Goal: Information Seeking & Learning: Learn about a topic

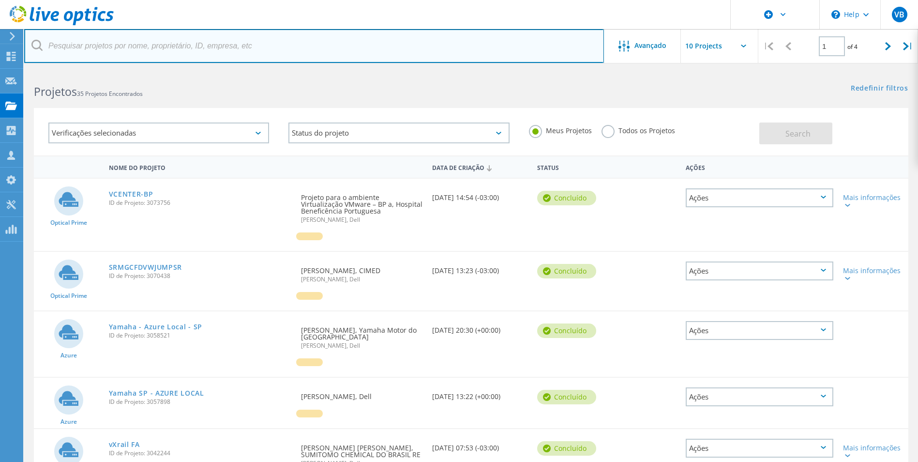
click at [180, 40] on input "text" at bounding box center [314, 46] width 580 height 34
type input "Marketdata"
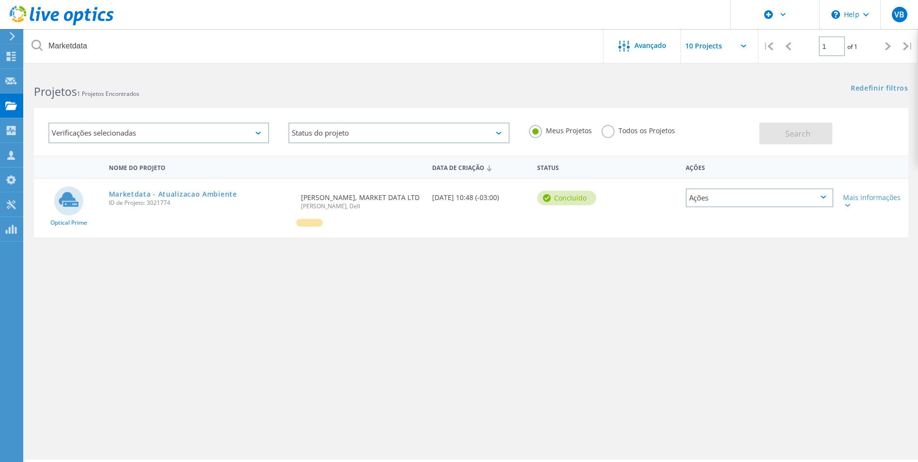
click at [185, 201] on span "ID de Projeto: 3021774" at bounding box center [200, 203] width 183 height 6
click at [184, 195] on link "Marketdata - Atualizacao Ambiente" at bounding box center [173, 194] width 128 height 7
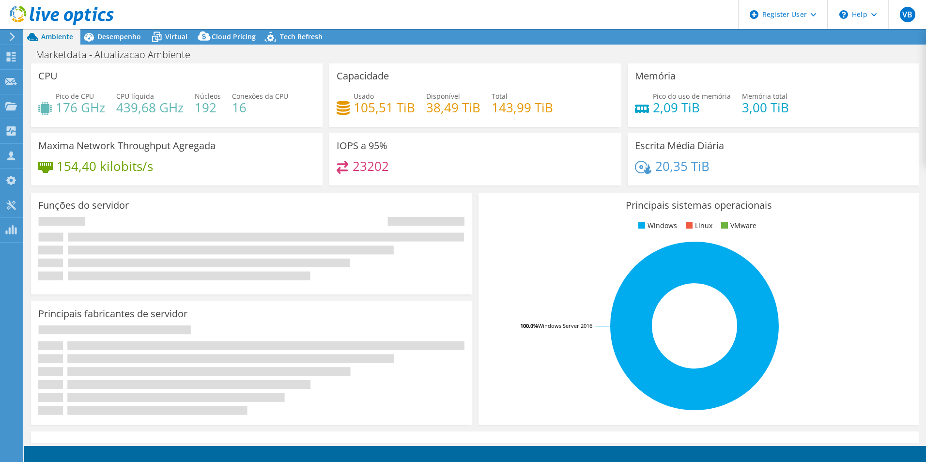
select select "SouthAmerica"
select select "BRL"
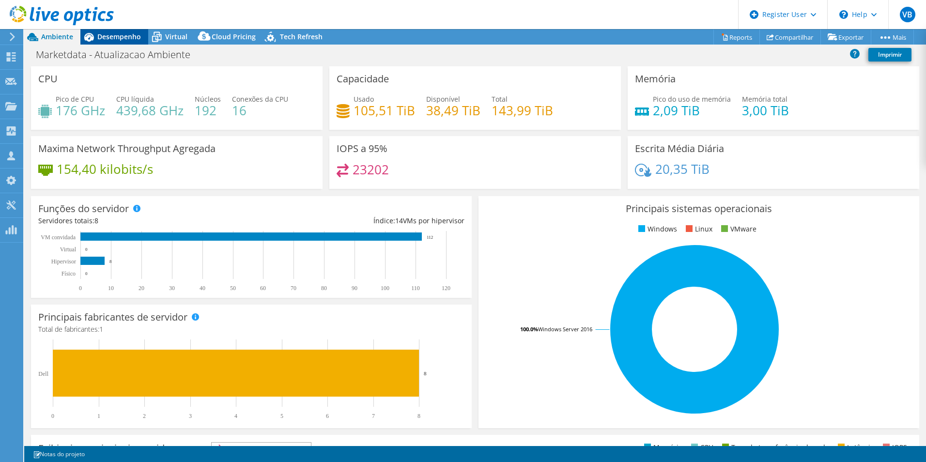
click at [118, 35] on span "Desempenho" at bounding box center [119, 36] width 44 height 9
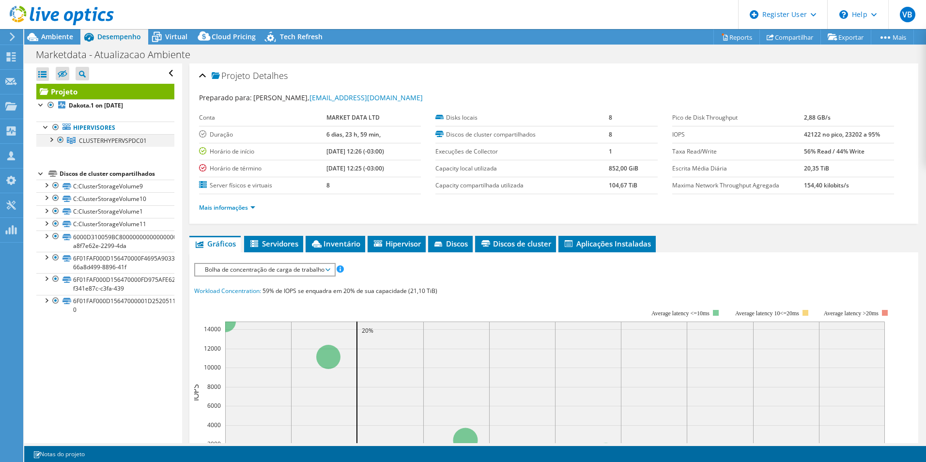
click at [49, 138] on div at bounding box center [51, 139] width 10 height 10
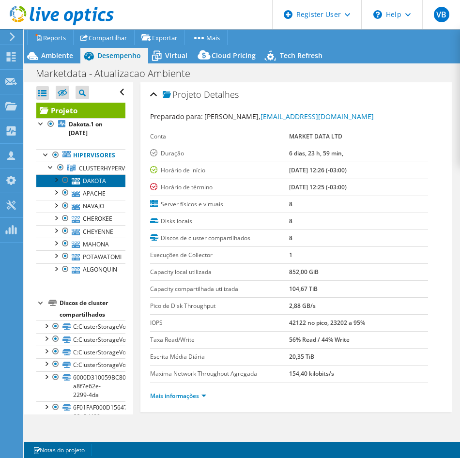
click at [91, 176] on link "DAKOTA" at bounding box center [80, 180] width 89 height 13
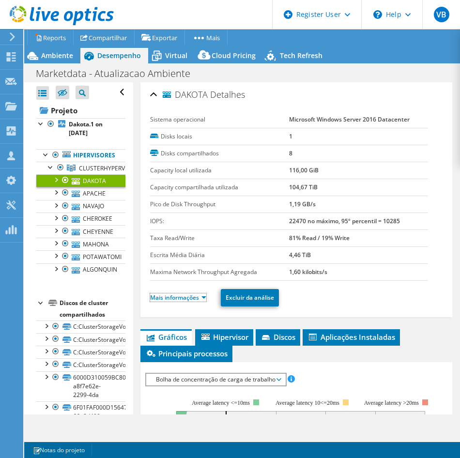
click at [196, 300] on link "Mais informações" at bounding box center [178, 297] width 56 height 8
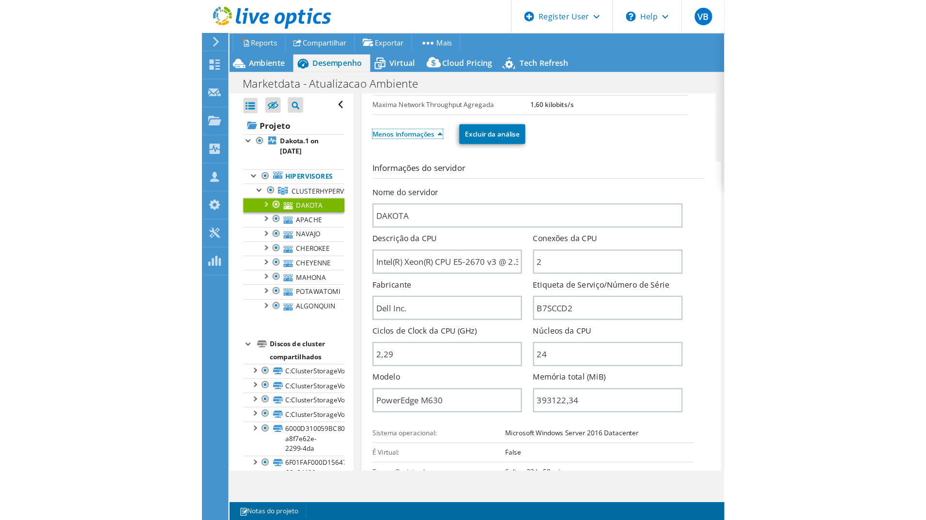
scroll to position [194, 0]
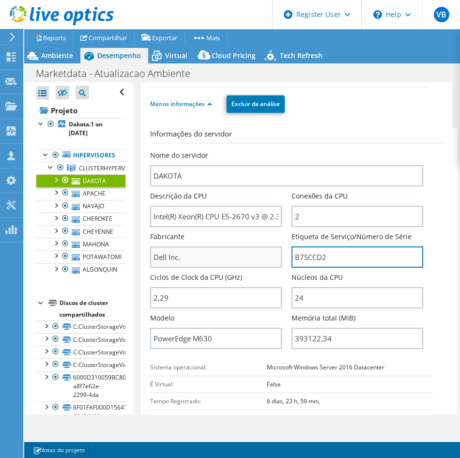
drag, startPoint x: 325, startPoint y: 261, endPoint x: 255, endPoint y: 252, distance: 70.8
click at [255, 151] on div "Nome do servidor DAKOTA Descrição da CPU Intel(R) Xeon(R) CPU E5-2670 v3 @ 2.30…" at bounding box center [291, 151] width 283 height 0
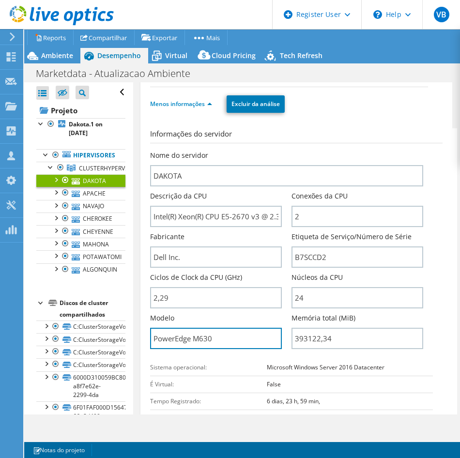
drag, startPoint x: 221, startPoint y: 339, endPoint x: 131, endPoint y: 337, distance: 90.0
click at [131, 337] on div "Abrir Todos Fechar Todos Ocultar nós excluídos Filtro de árvore do projeto" at bounding box center [242, 248] width 436 height 332
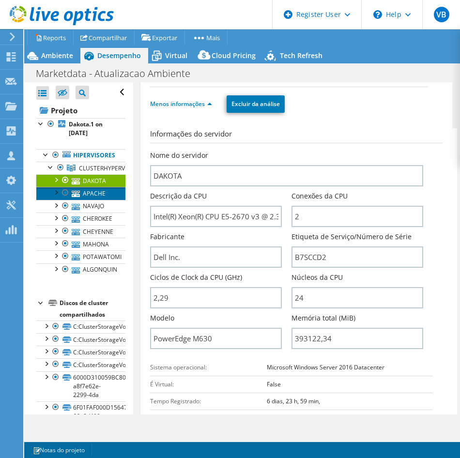
click at [95, 193] on link "APACHE" at bounding box center [80, 193] width 89 height 13
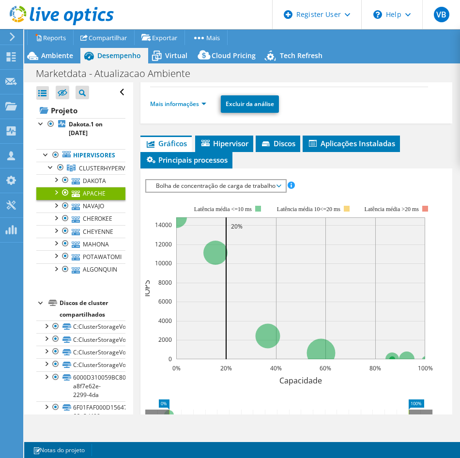
click at [186, 108] on li "Mais informações" at bounding box center [181, 104] width 62 height 11
click at [188, 103] on link "Mais informações" at bounding box center [178, 104] width 56 height 8
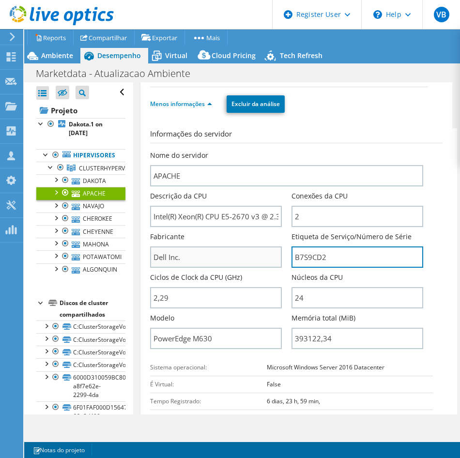
drag, startPoint x: 331, startPoint y: 258, endPoint x: 256, endPoint y: 253, distance: 74.7
click at [256, 151] on div "Nome do servidor APACHE Descrição da CPU Intel(R) Xeon(R) CPU E5-2670 v3 @ 2.30…" at bounding box center [291, 151] width 283 height 0
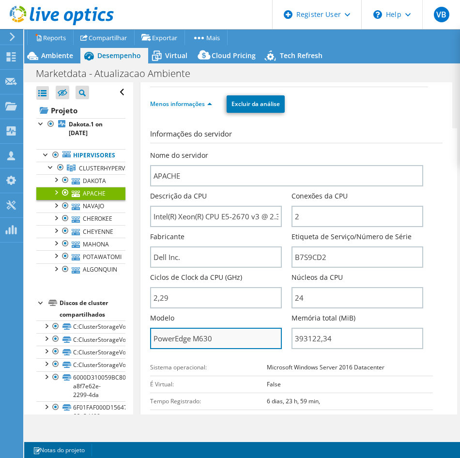
click at [217, 344] on input "PowerEdge M630" at bounding box center [216, 338] width 132 height 21
drag, startPoint x: 225, startPoint y: 340, endPoint x: 126, endPoint y: 332, distance: 99.1
click at [126, 333] on div "Abrir Todos Fechar Todos Ocultar nós excluídos Filtro de árvore do projeto" at bounding box center [242, 248] width 436 height 332
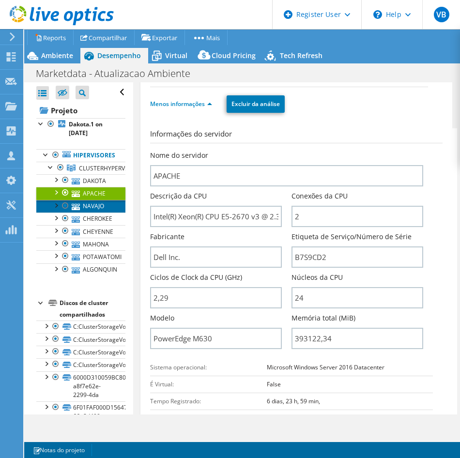
click at [81, 205] on link "NAVAJO" at bounding box center [80, 206] width 89 height 13
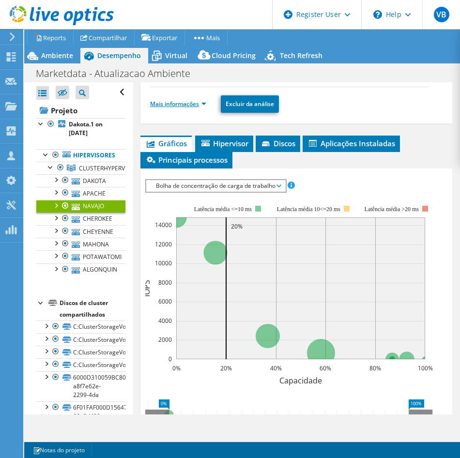
click at [172, 103] on link "Mais informações" at bounding box center [178, 104] width 56 height 8
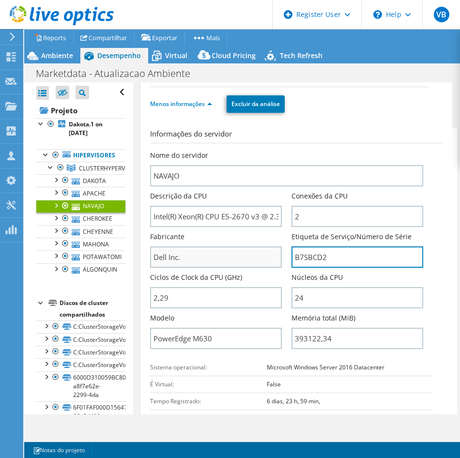
drag, startPoint x: 269, startPoint y: 255, endPoint x: 229, endPoint y: 253, distance: 39.7
click at [229, 151] on div "Nome do servidor NAVAJO Descrição da CPU Intel(R) Xeon(R) CPU E5-2670 v3 @ 2.30…" at bounding box center [291, 151] width 283 height 0
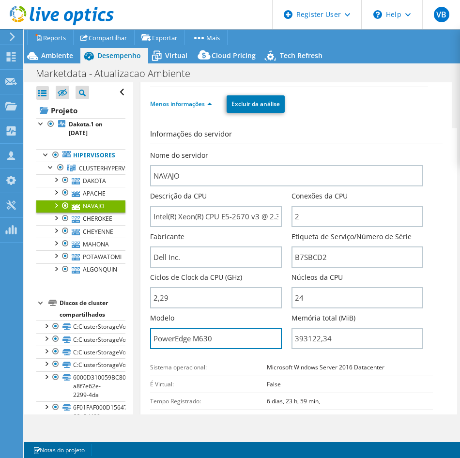
drag, startPoint x: 232, startPoint y: 339, endPoint x: 121, endPoint y: 334, distance: 111.9
click at [121, 335] on div "Abrir Todos Fechar Todos Ocultar nós excluídos Filtro de árvore do projeto" at bounding box center [242, 248] width 436 height 332
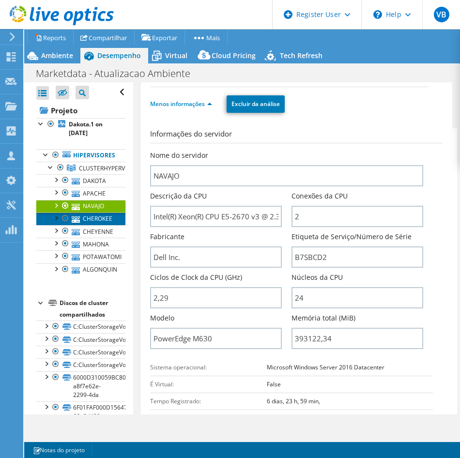
click at [96, 223] on link "CHEROKEE" at bounding box center [80, 219] width 89 height 13
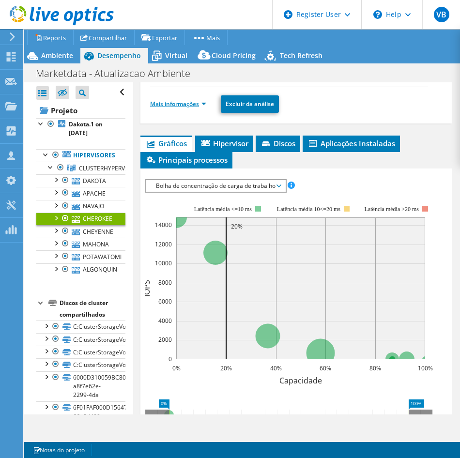
click at [195, 106] on link "Mais informações" at bounding box center [178, 104] width 56 height 8
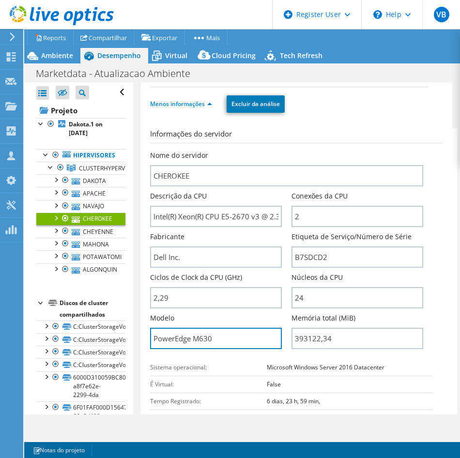
drag, startPoint x: 223, startPoint y: 341, endPoint x: 120, endPoint y: 341, distance: 103.1
click at [120, 341] on div "Abrir Todos Fechar Todos Ocultar nós excluídos Filtro de árvore do projeto" at bounding box center [242, 248] width 436 height 332
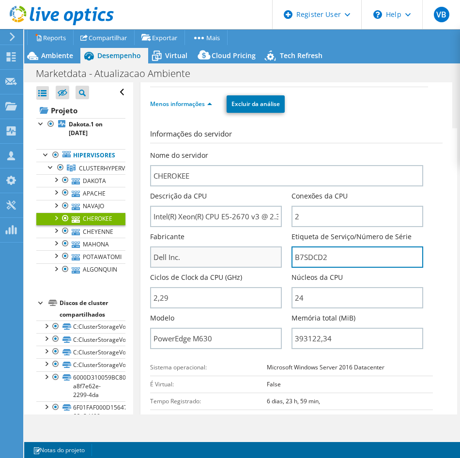
drag, startPoint x: 289, startPoint y: 261, endPoint x: 264, endPoint y: 261, distance: 25.2
click at [264, 151] on div "Nome do servidor CHEROKEE Descrição da CPU Intel(R) Xeon(R) CPU E5-2670 v3 @ 2.…" at bounding box center [291, 151] width 283 height 0
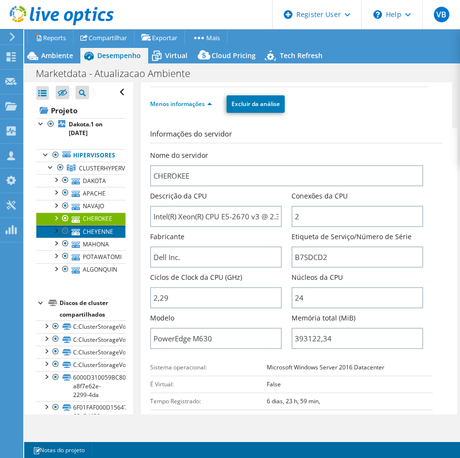
click at [91, 228] on link "CHEYENNE" at bounding box center [80, 231] width 89 height 13
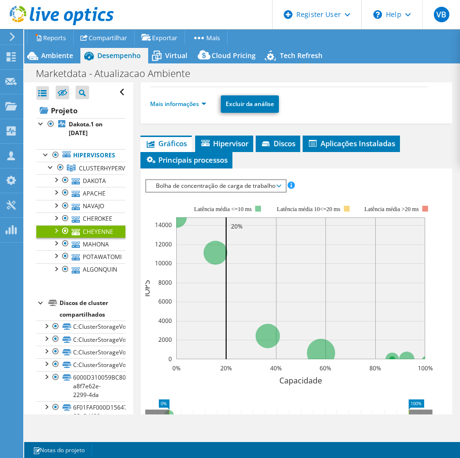
click at [197, 99] on li "Mais informações" at bounding box center [181, 104] width 62 height 11
click at [200, 102] on link "Mais informações" at bounding box center [178, 104] width 56 height 8
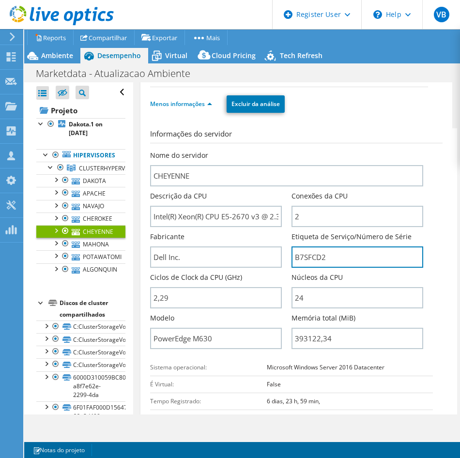
drag, startPoint x: 338, startPoint y: 255, endPoint x: 261, endPoint y: 239, distance: 78.5
click at [262, 151] on div "Nome do servidor CHEYENNE Descrição da CPU Intel(R) Xeon(R) CPU E5-2670 v3 @ 2.…" at bounding box center [291, 151] width 283 height 0
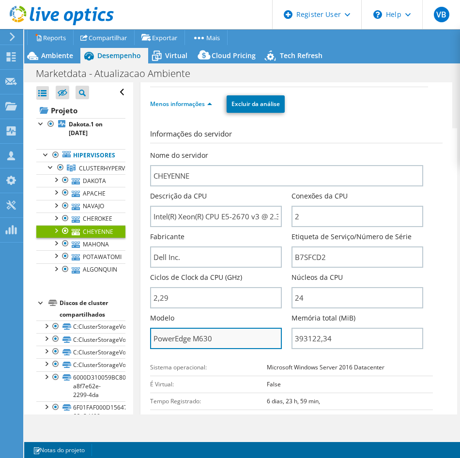
drag, startPoint x: 219, startPoint y: 334, endPoint x: 229, endPoint y: 337, distance: 10.7
click at [219, 334] on input "PowerEdge M630" at bounding box center [216, 338] width 132 height 21
drag, startPoint x: 213, startPoint y: 337, endPoint x: 122, endPoint y: 337, distance: 91.0
click at [122, 337] on div "Abrir Todos Fechar Todos Ocultar nós excluídos Filtro de árvore do projeto" at bounding box center [242, 248] width 436 height 332
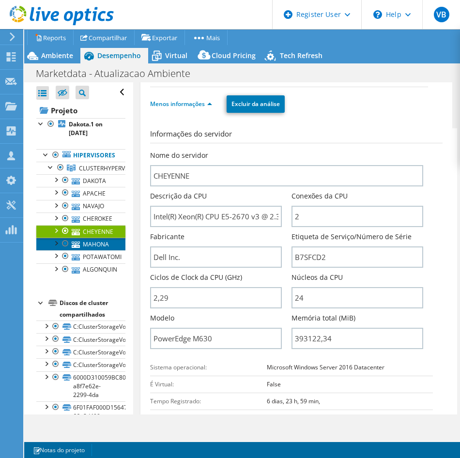
drag, startPoint x: 87, startPoint y: 243, endPoint x: 100, endPoint y: 249, distance: 14.7
click at [87, 243] on link "MAHONA" at bounding box center [80, 244] width 89 height 13
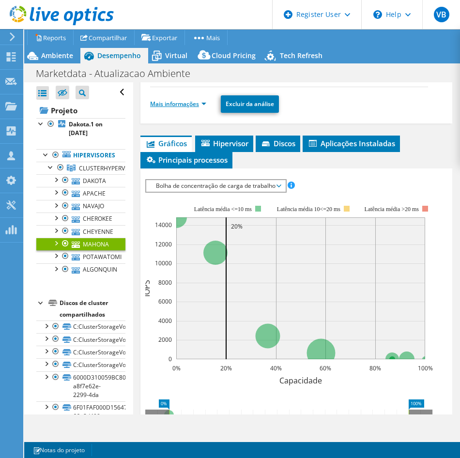
click at [206, 101] on link "Mais informações" at bounding box center [178, 104] width 56 height 8
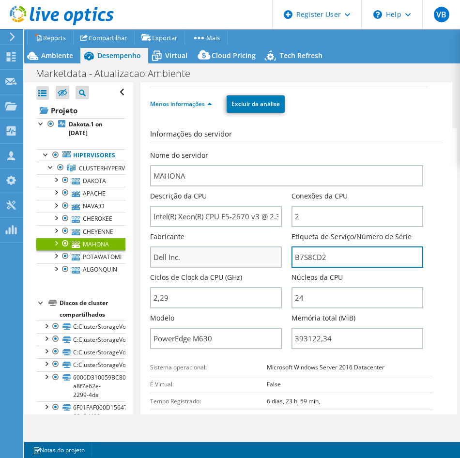
drag, startPoint x: 340, startPoint y: 256, endPoint x: 216, endPoint y: 257, distance: 123.4
click at [216, 151] on div "Nome do servidor MAHONA Descrição da CPU Intel(R) Xeon(R) CPU E5-2670 v3 @ 2.30…" at bounding box center [291, 151] width 283 height 0
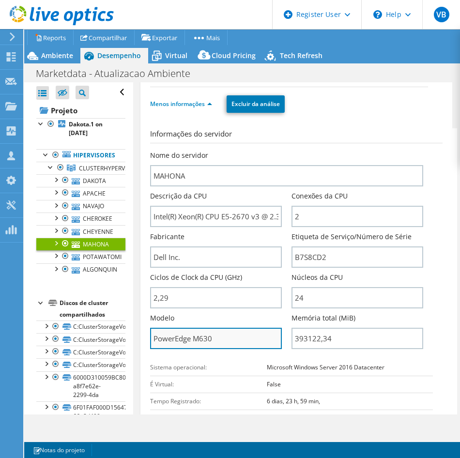
click at [214, 341] on input "PowerEdge M630" at bounding box center [216, 338] width 132 height 21
drag, startPoint x: 232, startPoint y: 338, endPoint x: 148, endPoint y: 336, distance: 83.8
click at [150, 336] on div "MAHONA Detalhes Sistema operacional Microsoft Windows Server 2016 Datacenter Di…" at bounding box center [296, 361] width 312 height 944
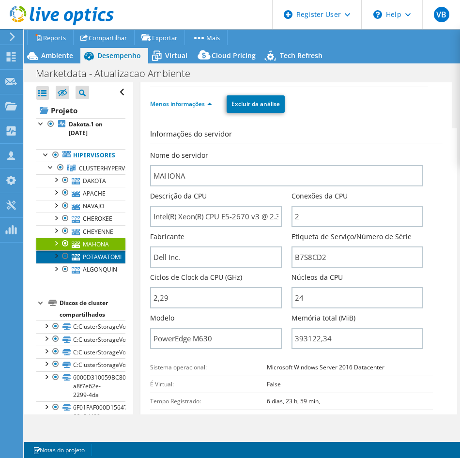
click at [100, 259] on link "POTAWATOMI" at bounding box center [80, 256] width 89 height 13
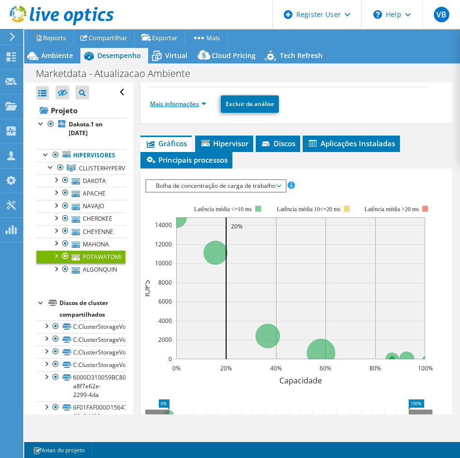
click at [201, 104] on link "Mais informações" at bounding box center [178, 104] width 56 height 8
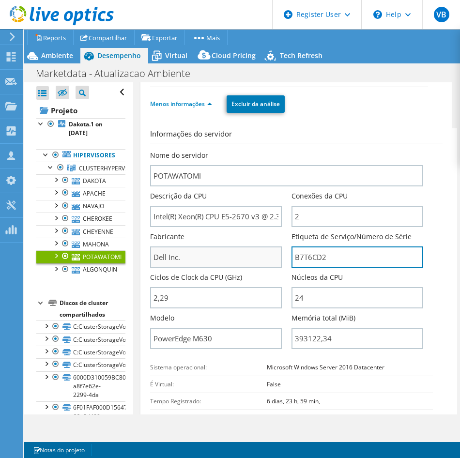
drag, startPoint x: 346, startPoint y: 251, endPoint x: 229, endPoint y: 248, distance: 116.7
click at [229, 151] on div "Nome do servidor POTAWATOMI Descrição da CPU Intel(R) Xeon(R) CPU E5-2670 v3 @ …" at bounding box center [291, 151] width 283 height 0
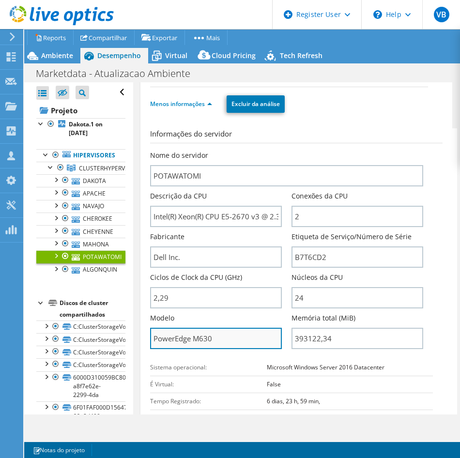
drag, startPoint x: 219, startPoint y: 343, endPoint x: 231, endPoint y: 339, distance: 13.0
click at [219, 343] on input "PowerEdge M630" at bounding box center [216, 338] width 132 height 21
drag, startPoint x: 230, startPoint y: 338, endPoint x: 119, endPoint y: 336, distance: 111.4
click at [119, 336] on div "Abrir Todos Fechar Todos Ocultar nós excluídos Filtro de árvore do projeto" at bounding box center [242, 248] width 436 height 332
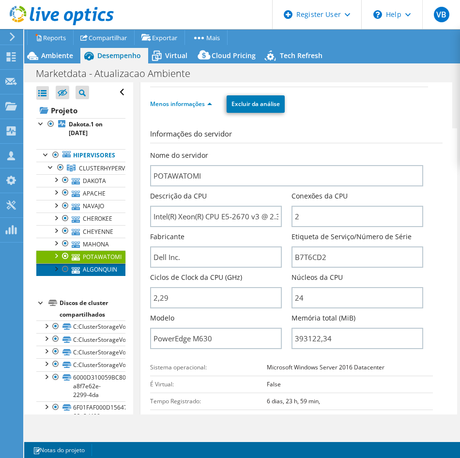
click at [95, 273] on link "ALGONQUIN" at bounding box center [80, 269] width 89 height 13
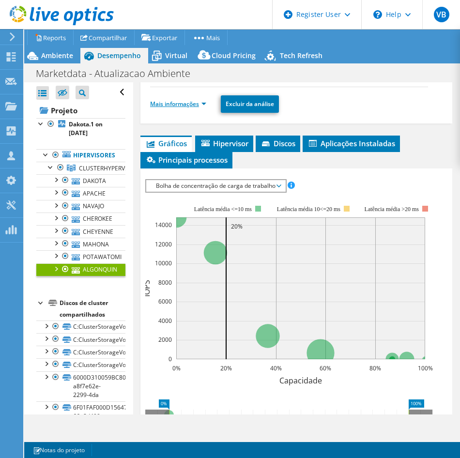
click at [206, 102] on link "Mais informações" at bounding box center [178, 104] width 56 height 8
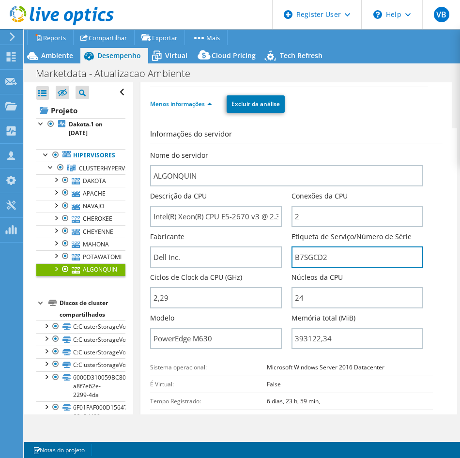
drag, startPoint x: 347, startPoint y: 258, endPoint x: 208, endPoint y: 235, distance: 140.4
click at [210, 151] on div "Nome do servidor ALGONQUIN Descrição da CPU Intel(R) Xeon(R) CPU E5-2670 v3 @ 2…" at bounding box center [291, 151] width 283 height 0
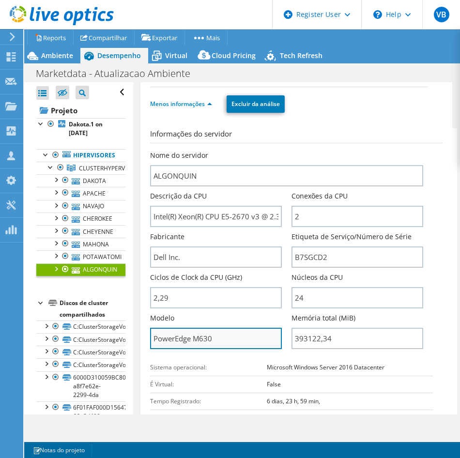
drag, startPoint x: 236, startPoint y: 339, endPoint x: 169, endPoint y: 338, distance: 66.3
click at [148, 336] on div "ALGONQUIN Detalhes Sistema operacional Microsoft Windows Server 2016 Datacenter…" at bounding box center [296, 361] width 312 height 944
